Goal: Task Accomplishment & Management: Manage account settings

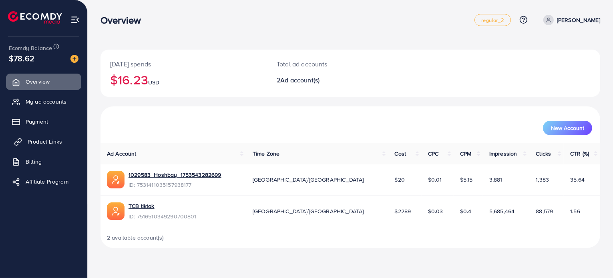
click at [45, 136] on link "Product Links" at bounding box center [43, 142] width 75 height 16
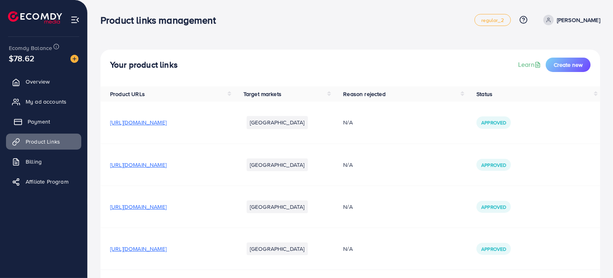
click at [46, 125] on span "Payment" at bounding box center [39, 122] width 22 height 8
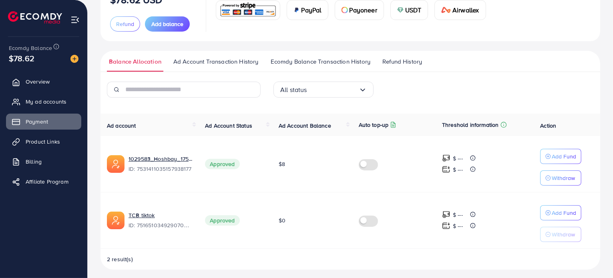
scroll to position [79, 0]
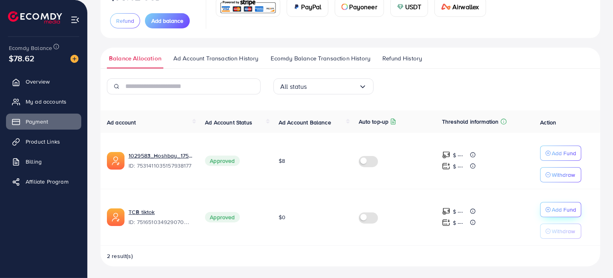
click at [548, 211] on icon "button" at bounding box center [549, 210] width 6 height 6
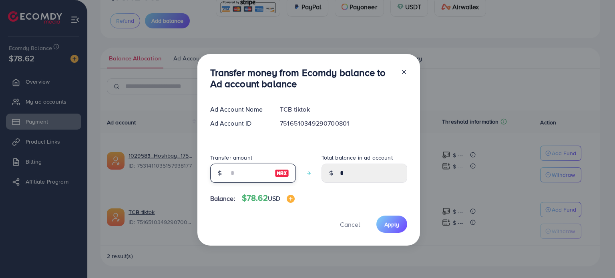
click at [236, 177] on input "number" at bounding box center [249, 173] width 40 height 19
type input "*"
type input "****"
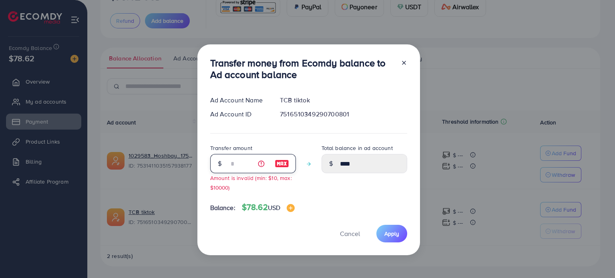
type input "**"
type input "*****"
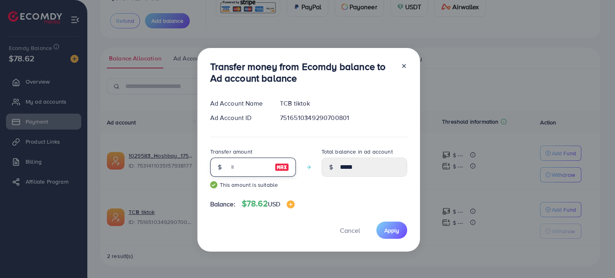
type input "**"
click at [393, 243] on div "Transfer money from Ecomdy balance to Ad account balance Ad Account Name TCB ti…" at bounding box center [308, 150] width 223 height 204
click at [391, 232] on span "Apply" at bounding box center [392, 231] width 15 height 8
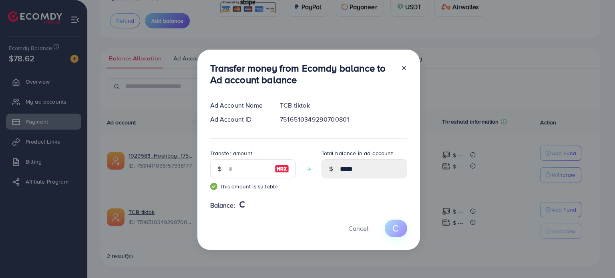
type input "*"
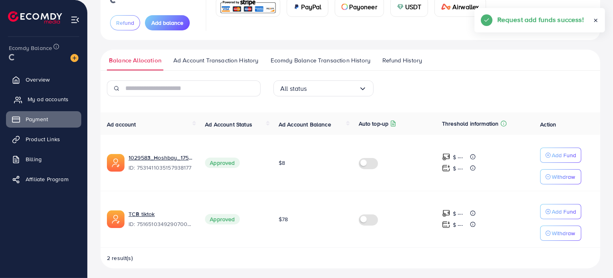
click at [48, 99] on span "My ad accounts" at bounding box center [48, 99] width 41 height 8
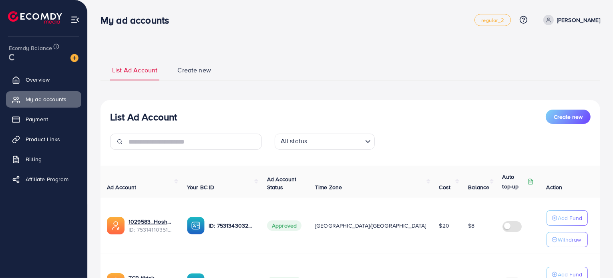
scroll to position [89, 0]
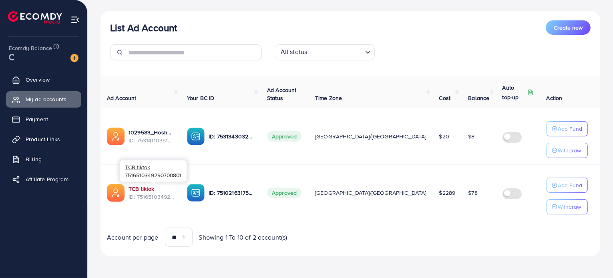
click at [141, 186] on link "TCB tiktok" at bounding box center [152, 189] width 46 height 8
click at [553, 148] on icon "button" at bounding box center [555, 151] width 6 height 6
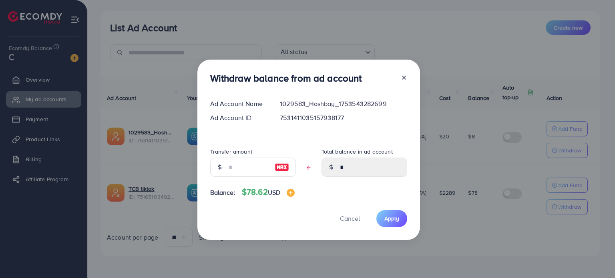
click at [307, 168] on icon at bounding box center [309, 168] width 6 height 6
click at [235, 162] on input "text" at bounding box center [249, 167] width 40 height 19
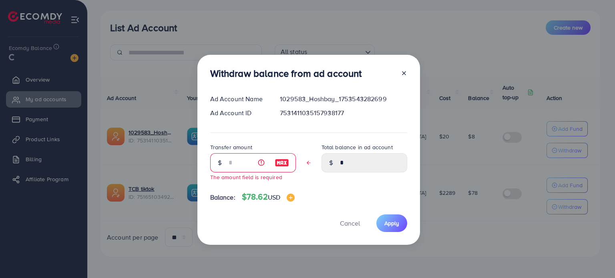
click at [326, 167] on div at bounding box center [331, 162] width 19 height 19
click at [344, 222] on span "Cancel" at bounding box center [350, 223] width 20 height 9
